Goal: Information Seeking & Learning: Check status

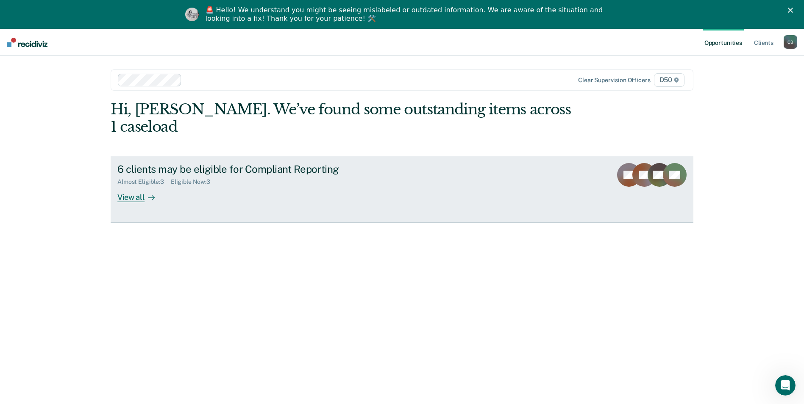
click at [407, 175] on div "Almost Eligible : 3 Eligible Now : 3" at bounding box center [266, 180] width 298 height 11
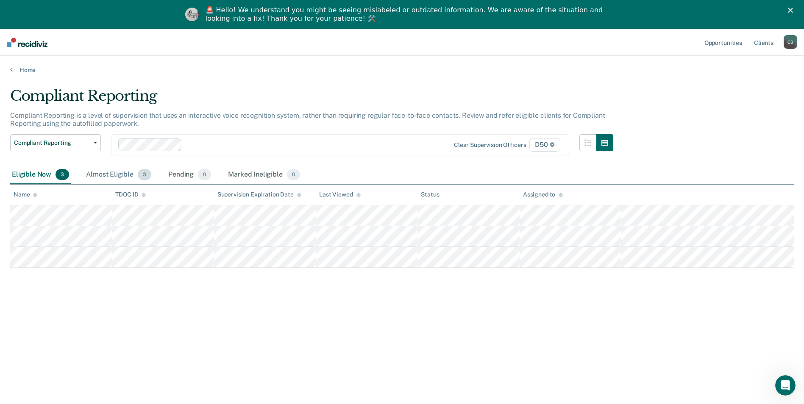
click at [133, 178] on div "Almost Eligible 3" at bounding box center [118, 175] width 69 height 19
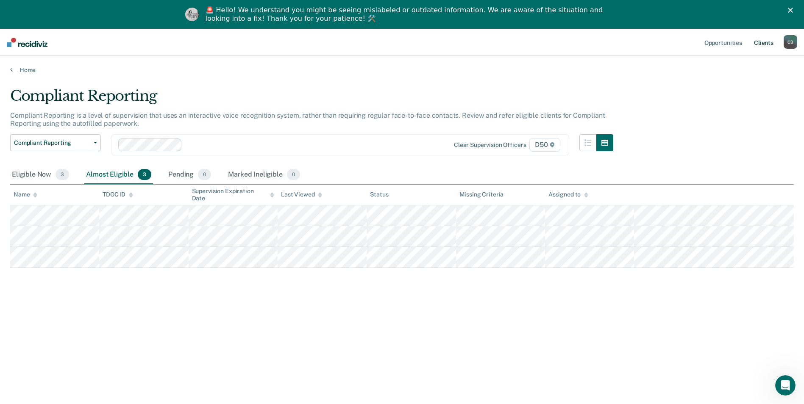
click at [766, 43] on link "Client s" at bounding box center [763, 42] width 23 height 27
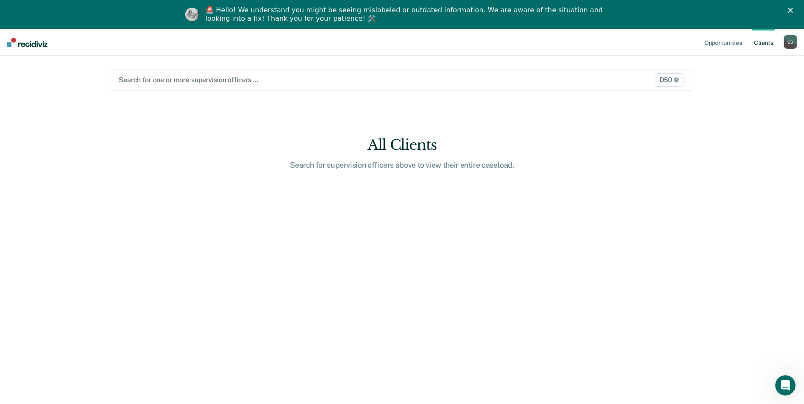
click at [203, 81] on div at bounding box center [317, 80] width 396 height 10
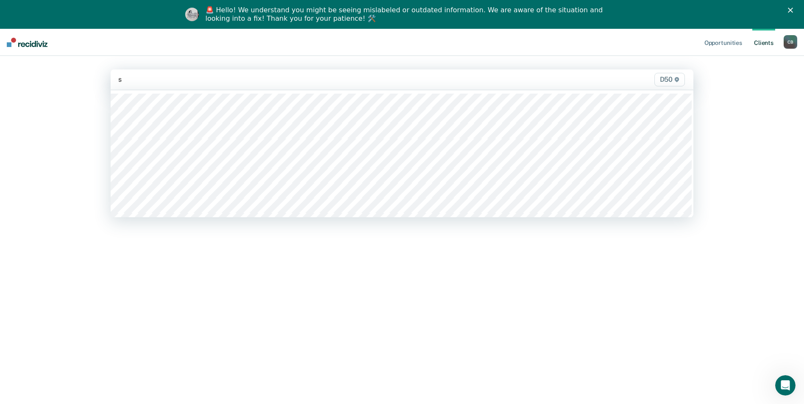
type input "sa"
click at [178, 80] on div at bounding box center [316, 80] width 397 height 10
type input "sa"
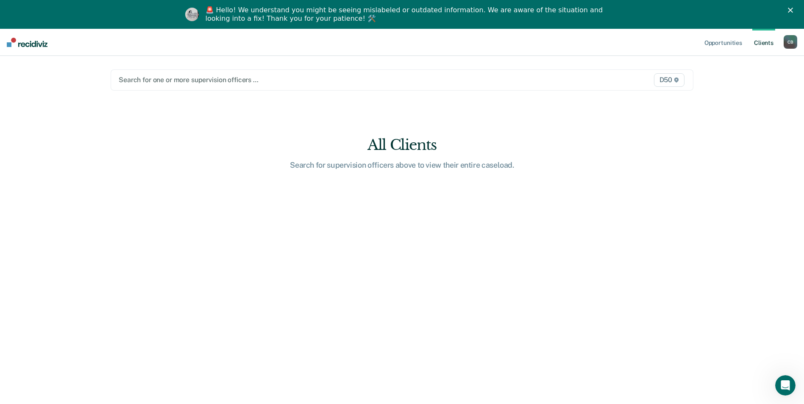
click at [202, 78] on div at bounding box center [317, 80] width 396 height 10
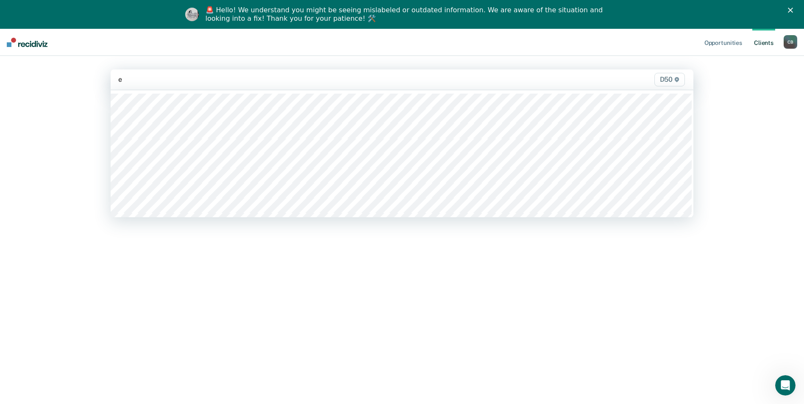
type input "ew"
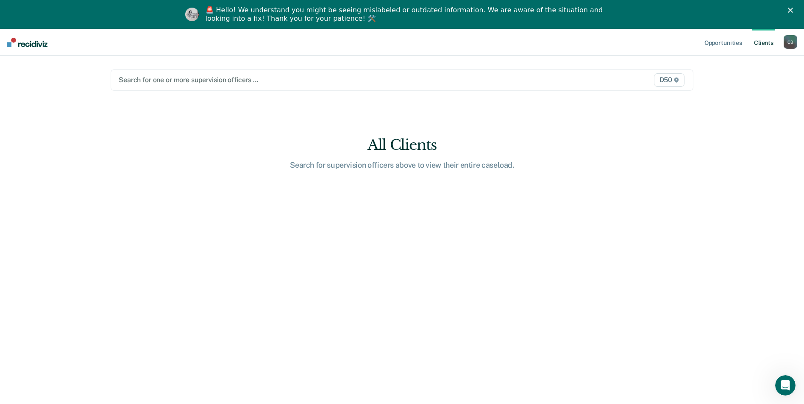
click at [198, 80] on div at bounding box center [317, 80] width 396 height 10
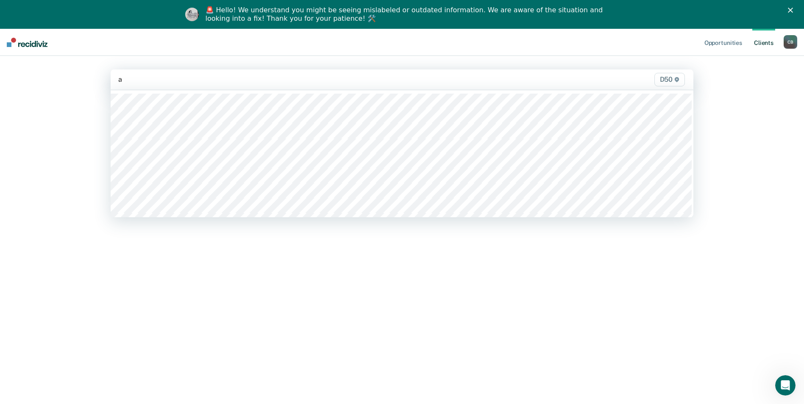
type input "al"
type input "ja"
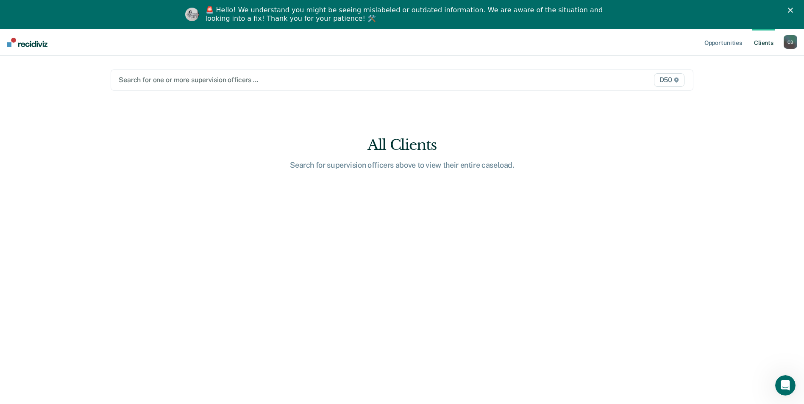
click at [270, 65] on main "Search for one or more supervision officers … D50 All Clients Search for superv…" at bounding box center [401, 234] width 603 height 357
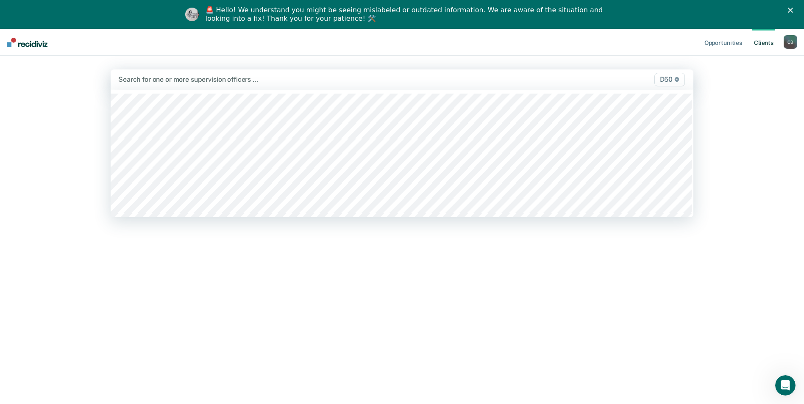
click at [258, 78] on div at bounding box center [316, 80] width 397 height 10
type input "ed"
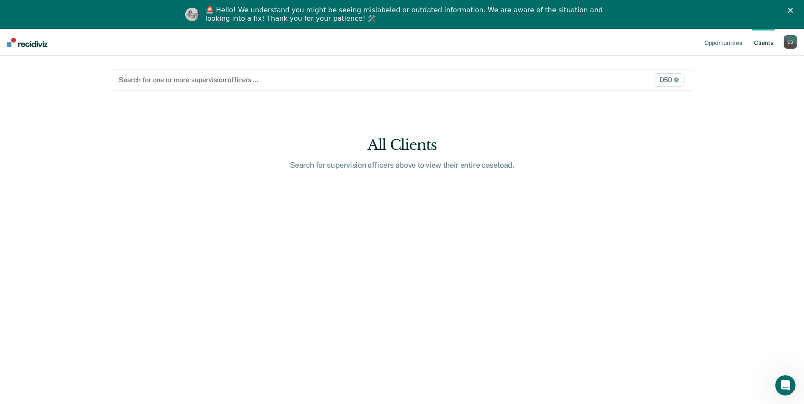
click at [204, 81] on div at bounding box center [317, 80] width 396 height 10
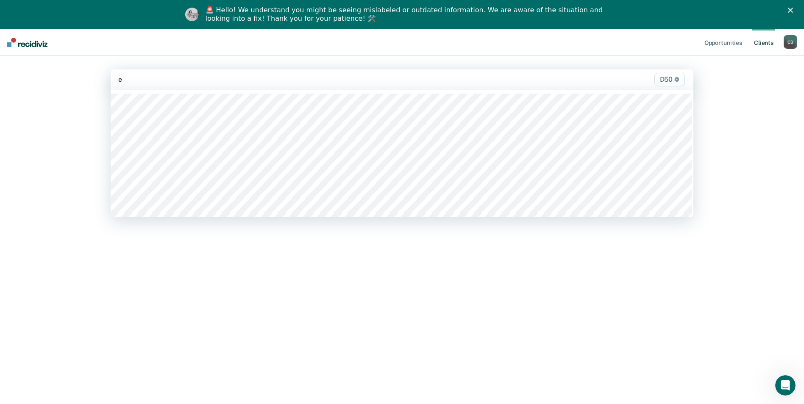
type input "em"
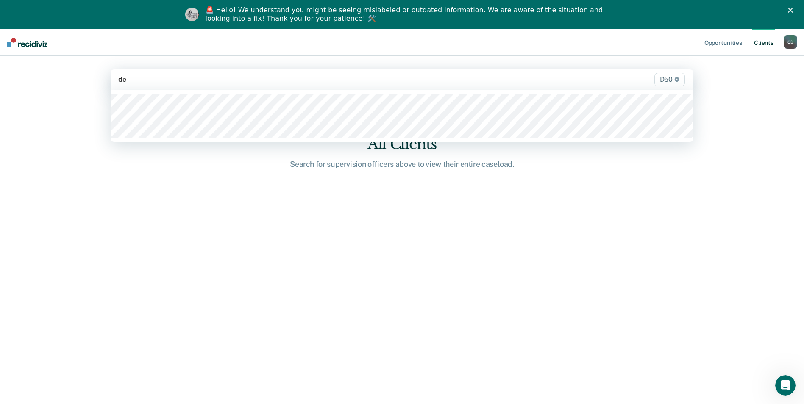
type input "des"
